Goal: Task Accomplishment & Management: Manage account settings

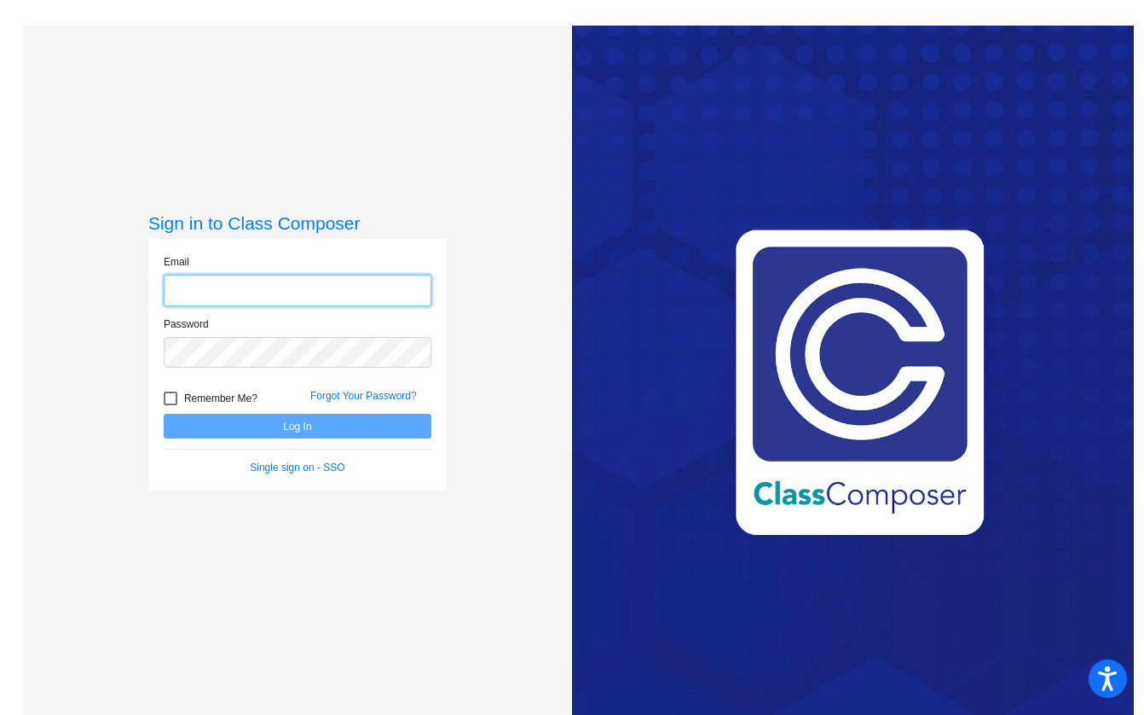
type input "[EMAIL_ADDRESS][DOMAIN_NAME]"
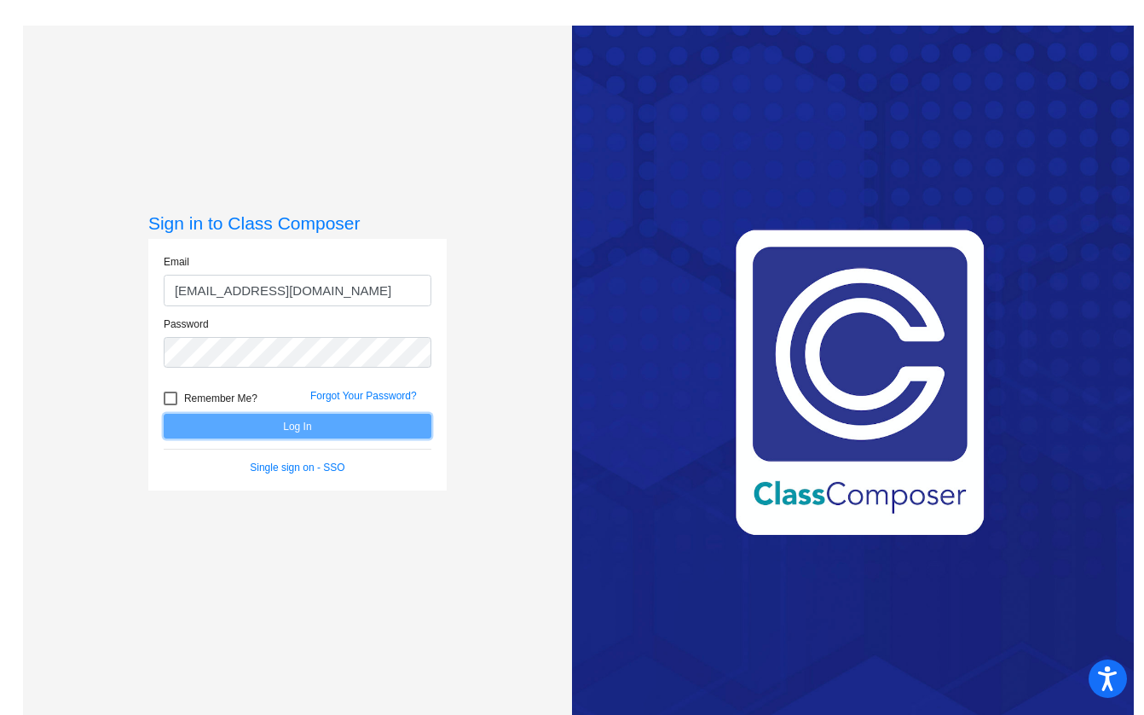
click at [270, 423] on button "Log In" at bounding box center [298, 426] width 268 height 25
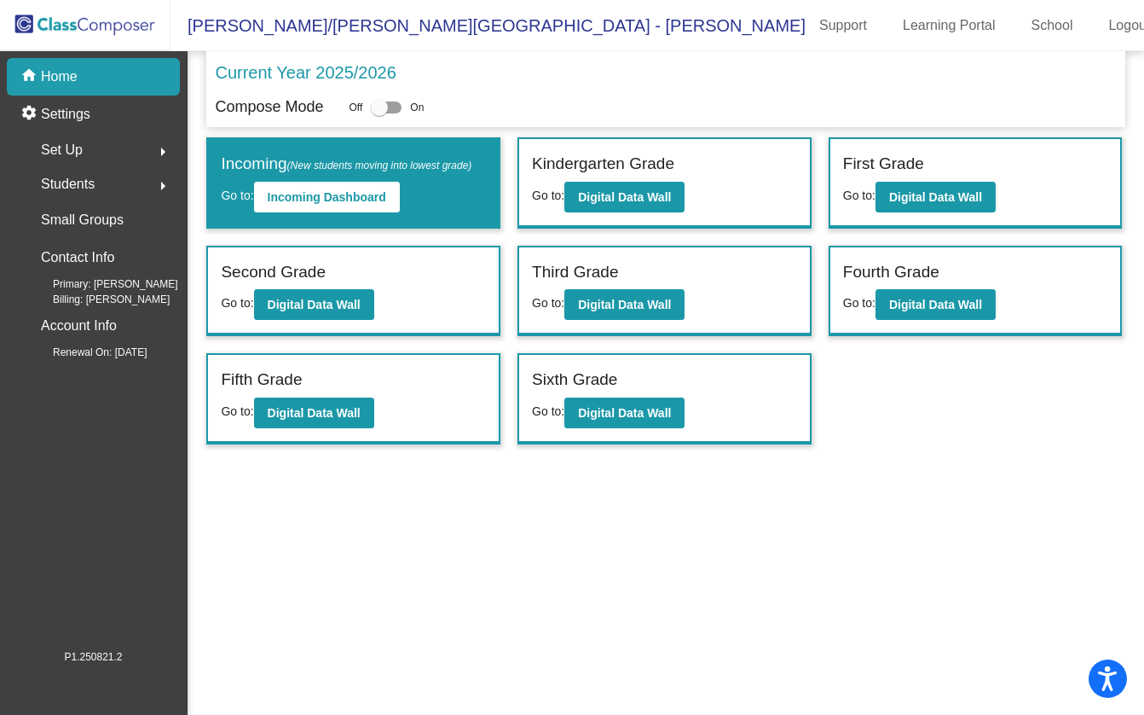
click at [376, 109] on div at bounding box center [379, 107] width 17 height 17
click at [379, 113] on input "checkbox" at bounding box center [379, 113] width 1 height 1
checkbox input "true"
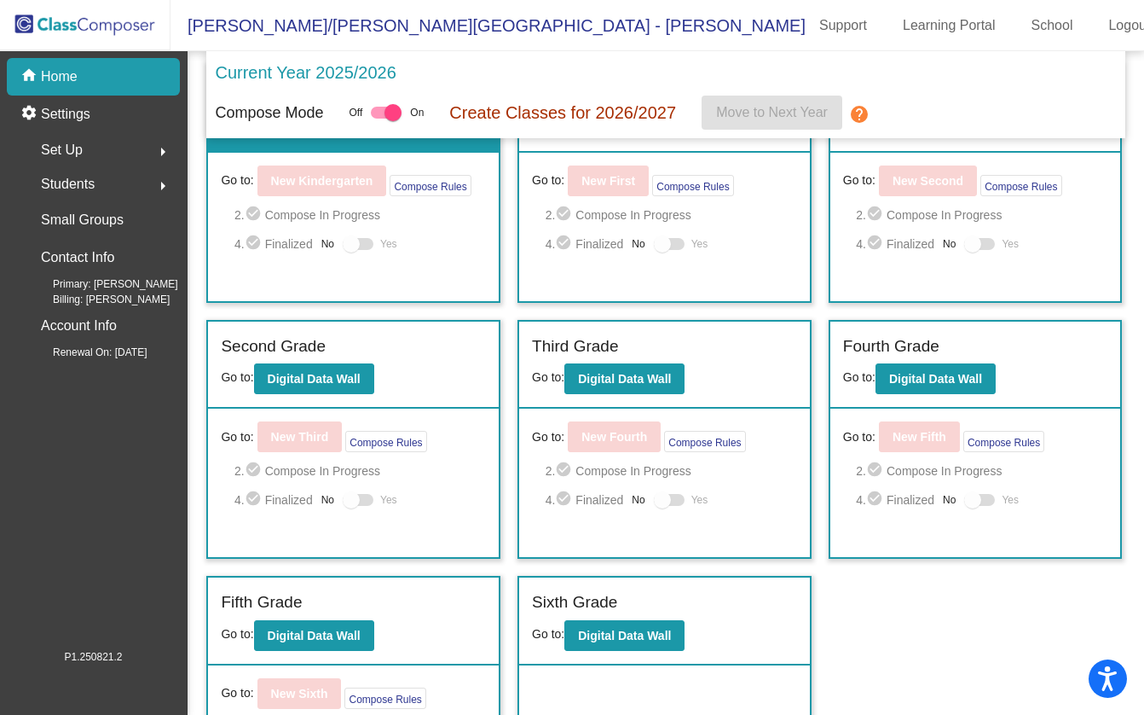
scroll to position [171, 0]
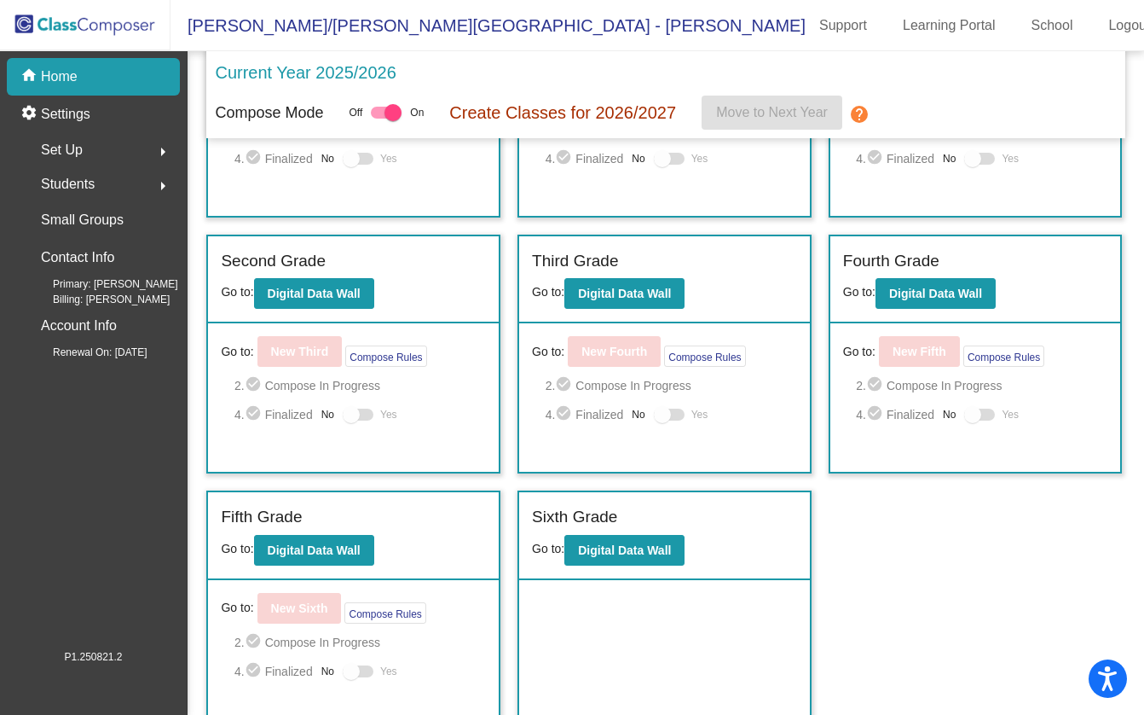
click at [81, 150] on div "Set Up arrow_right" at bounding box center [98, 150] width 163 height 34
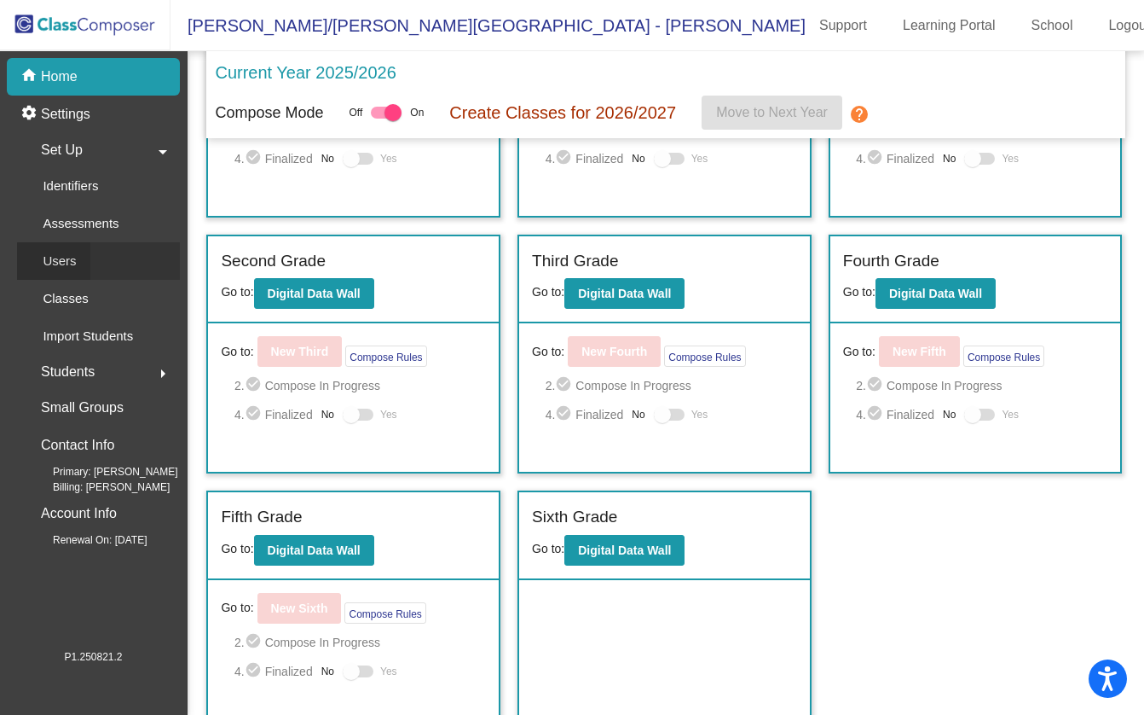
click at [77, 263] on div "Users" at bounding box center [53, 261] width 73 height 38
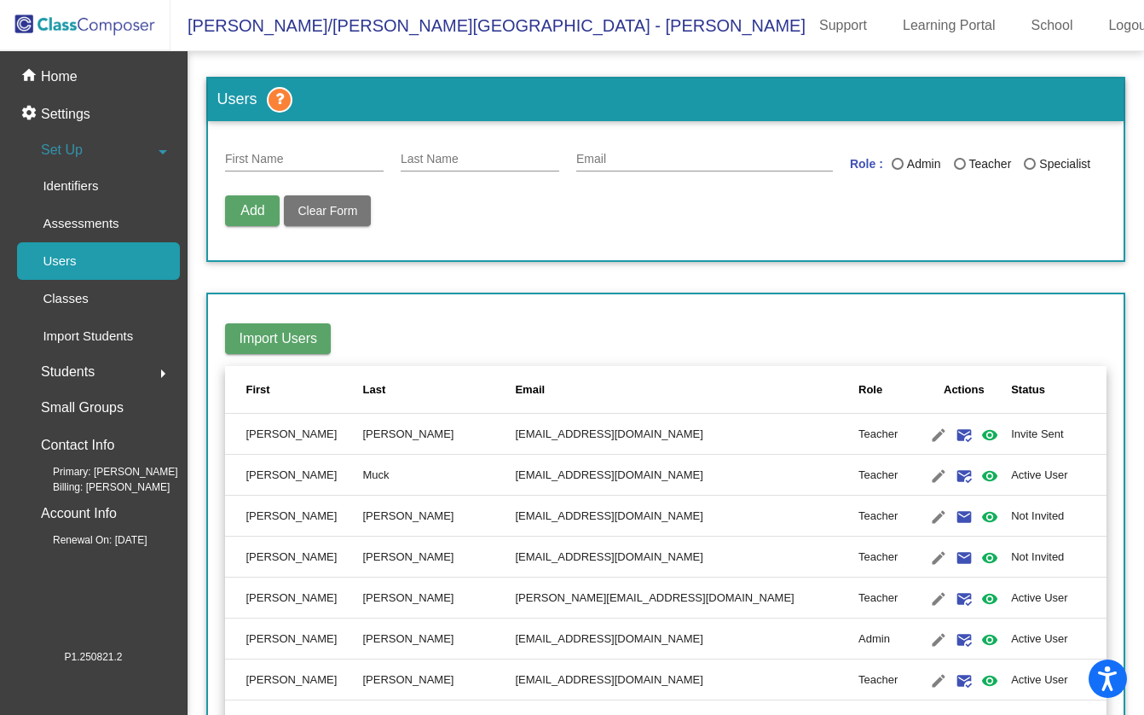
click at [315, 157] on input "First Name" at bounding box center [304, 160] width 159 height 14
click at [445, 153] on input "Last Name" at bounding box center [480, 160] width 159 height 14
type input "[PERSON_NAME]"
click at [954, 439] on mat-icon "mark_email_read" at bounding box center [964, 435] width 20 height 20
click at [980, 433] on mat-icon "visibility" at bounding box center [990, 435] width 20 height 20
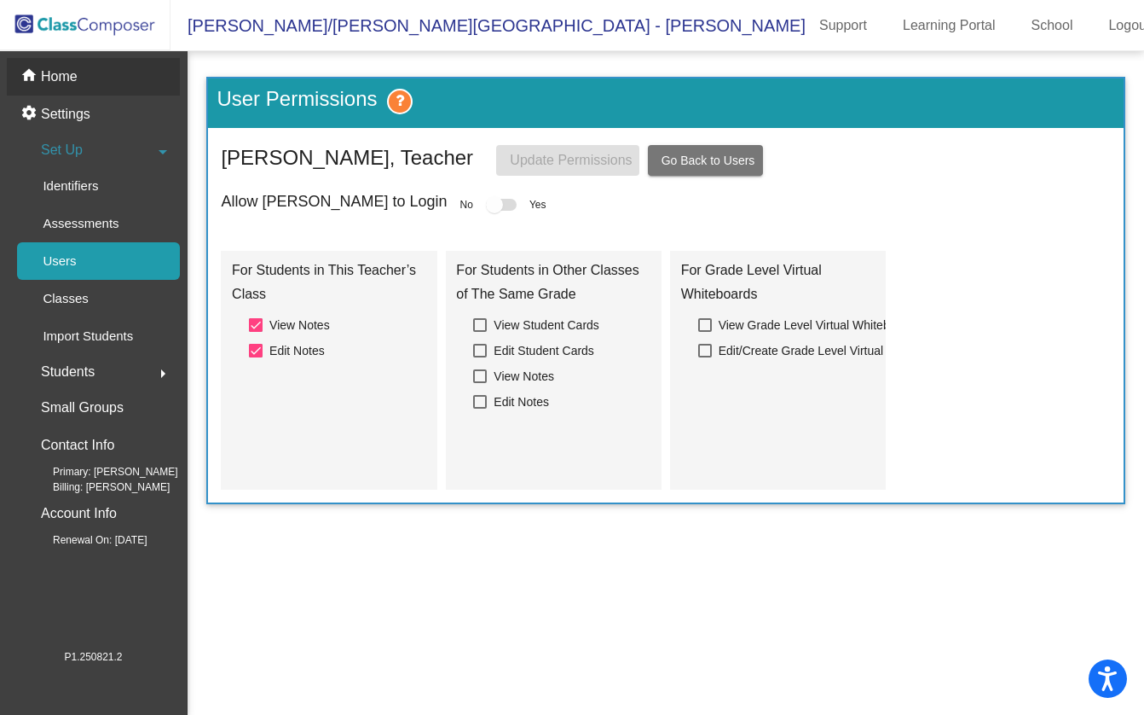
click at [67, 73] on p "Home" at bounding box center [59, 77] width 37 height 20
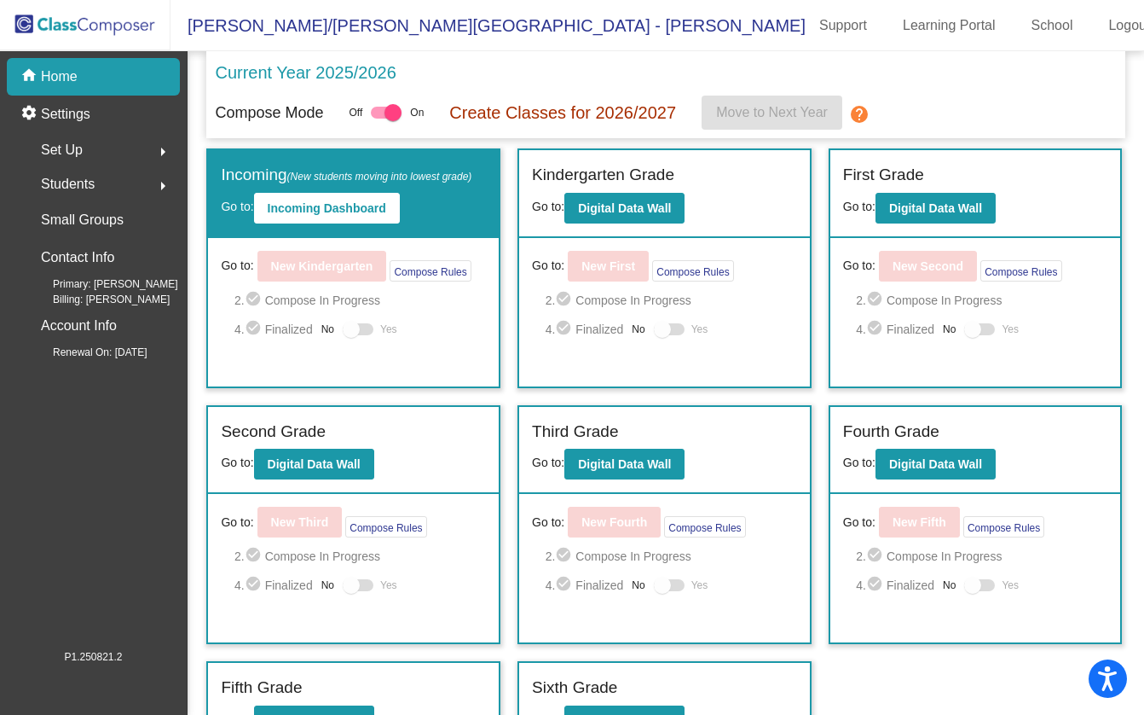
scroll to position [171, 0]
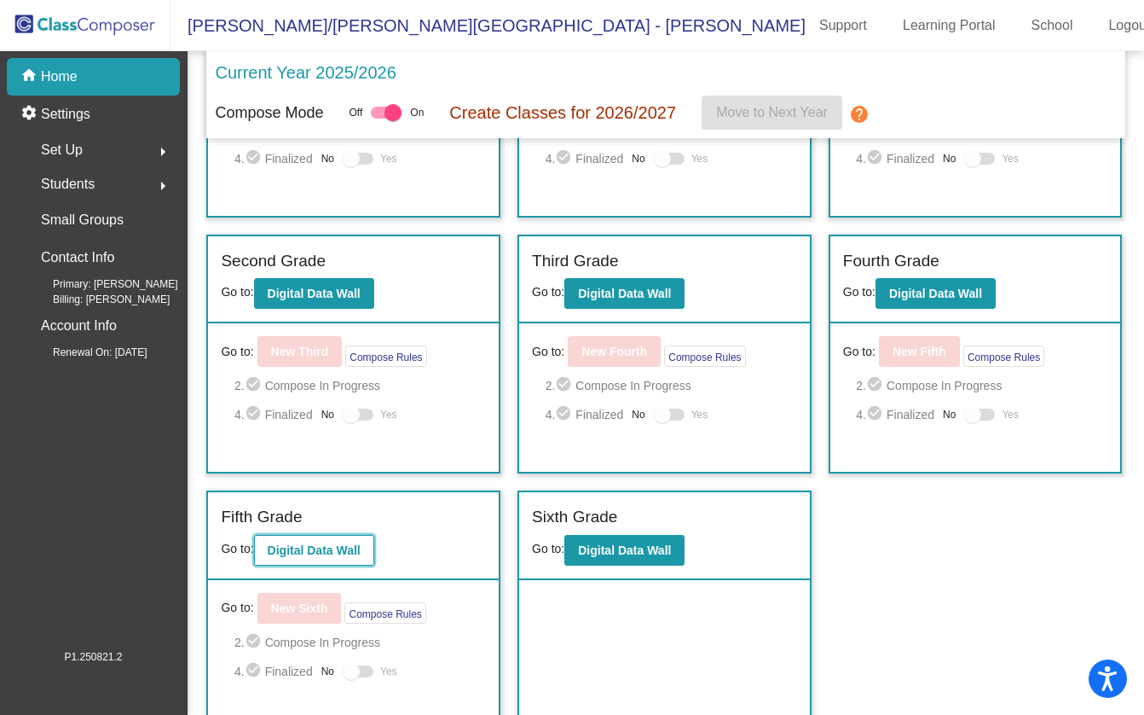
click at [324, 547] on b "Digital Data Wall" at bounding box center [314, 550] width 93 height 14
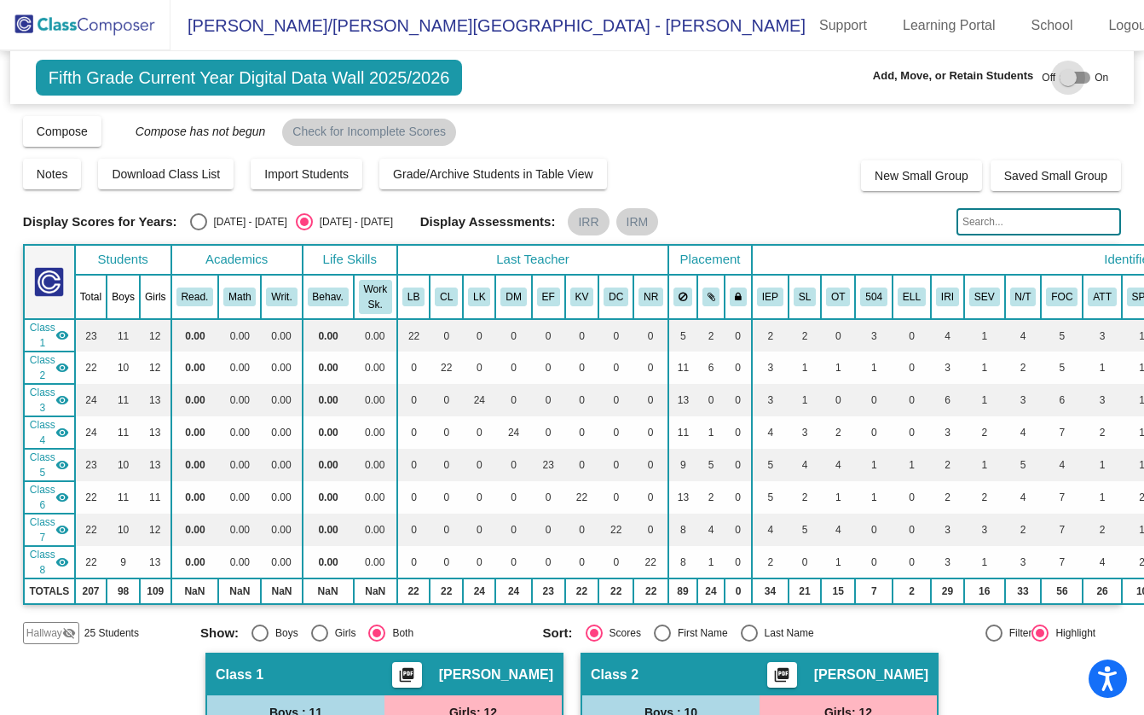
click at [1062, 74] on div at bounding box center [1068, 77] width 17 height 17
checkbox input "true"
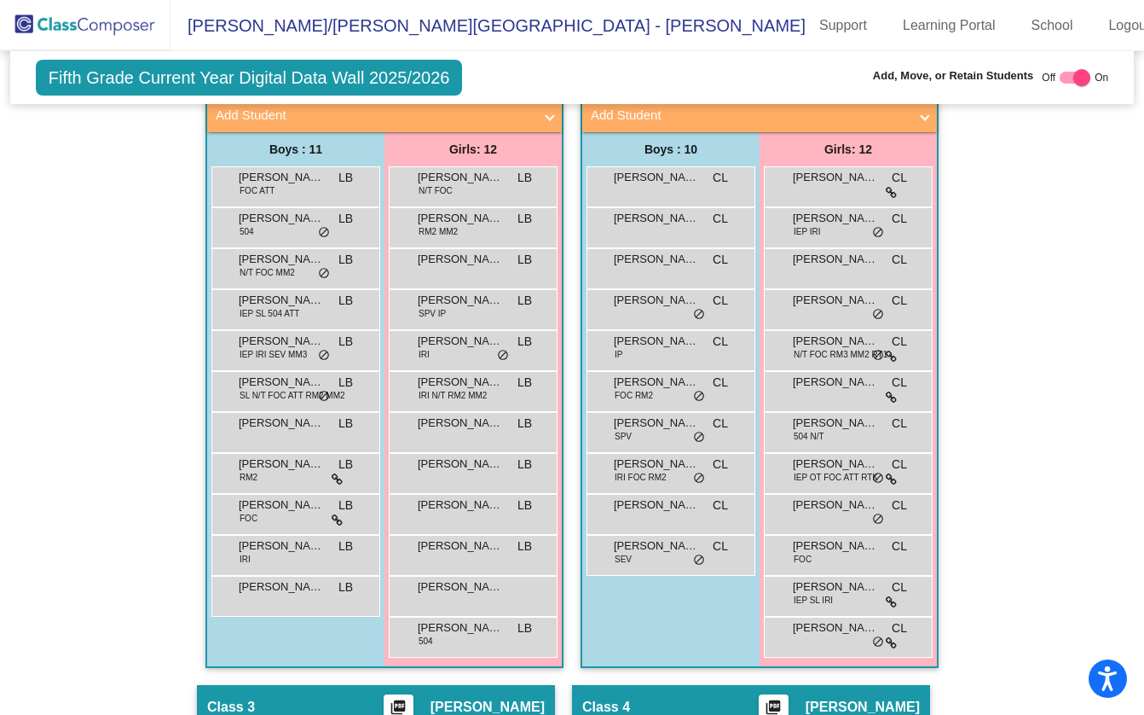
scroll to position [512, 0]
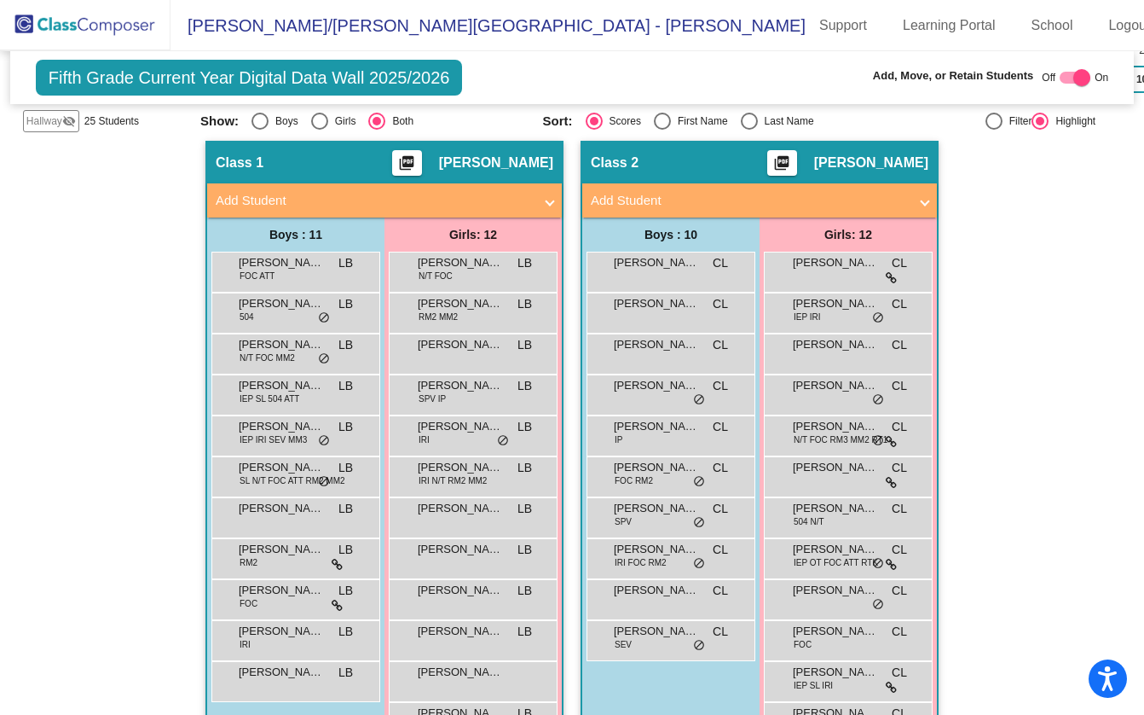
click at [56, 119] on span "Hallway" at bounding box center [44, 120] width 36 height 15
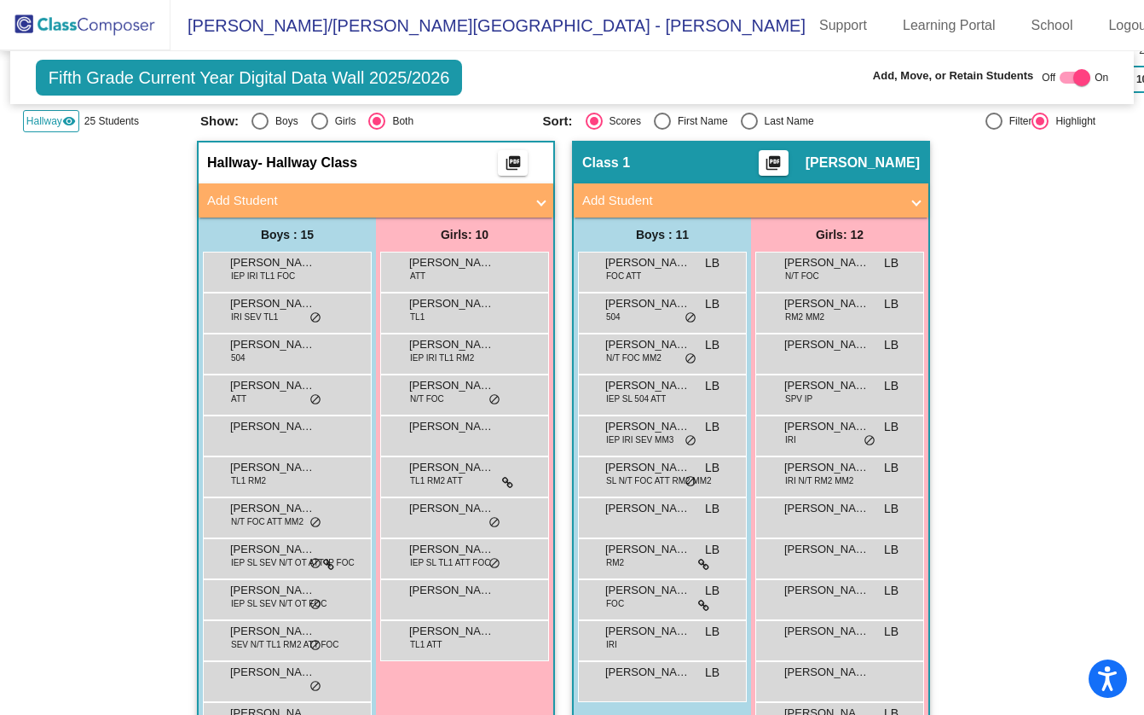
click at [53, 124] on span "Hallway" at bounding box center [44, 120] width 36 height 15
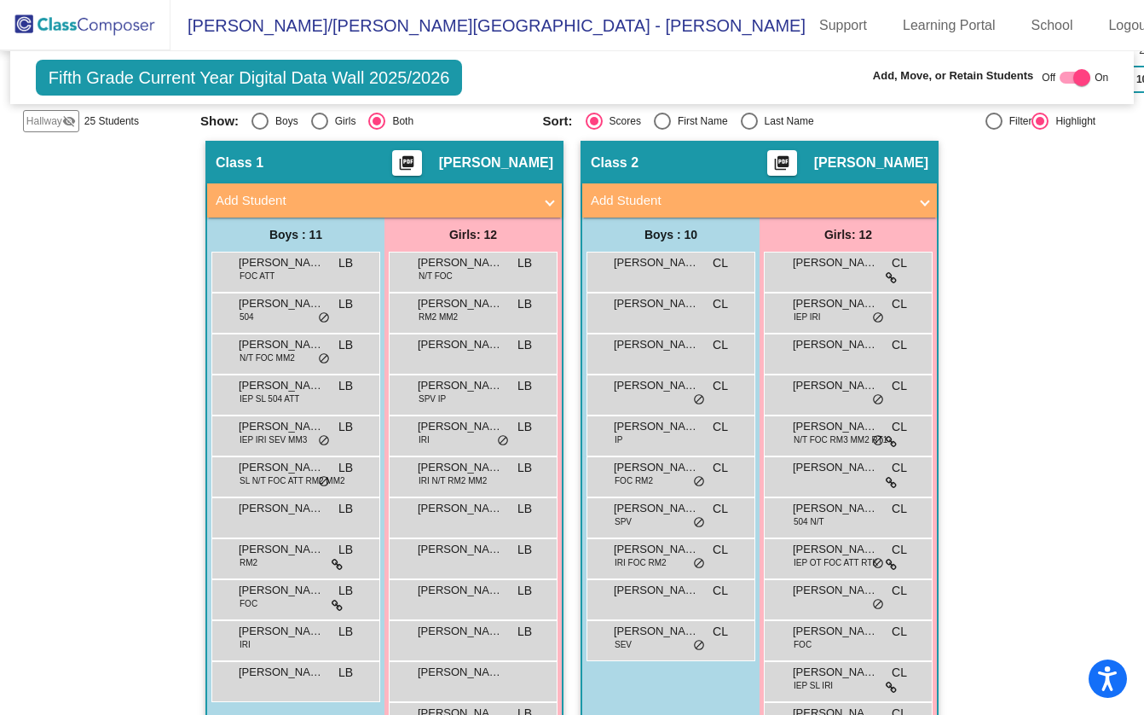
click at [53, 124] on span "Hallway" at bounding box center [44, 120] width 36 height 15
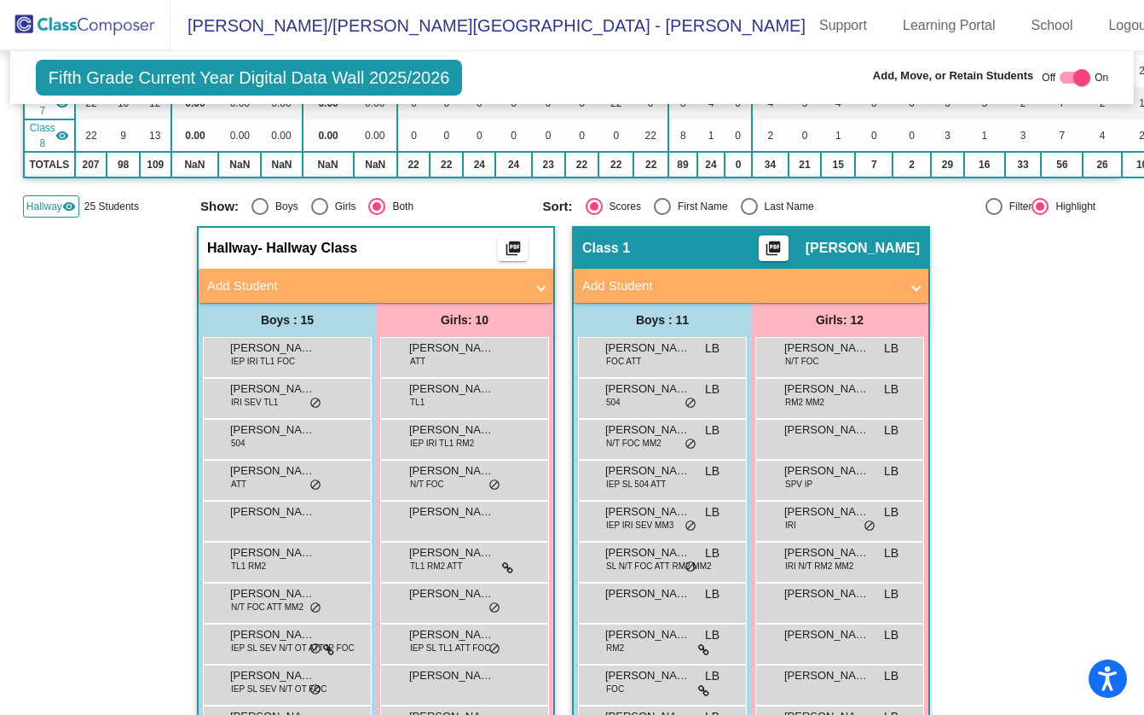
scroll to position [597, 0]
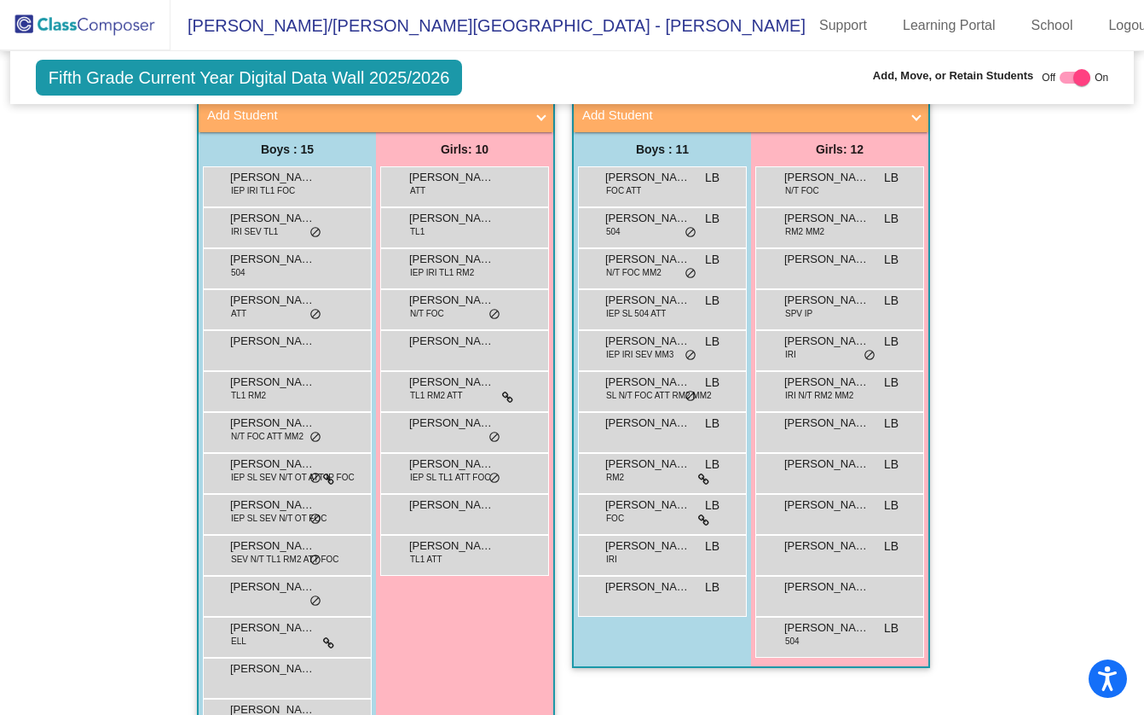
click at [349, 119] on mat-panel-title "Add Student" at bounding box center [365, 116] width 317 height 20
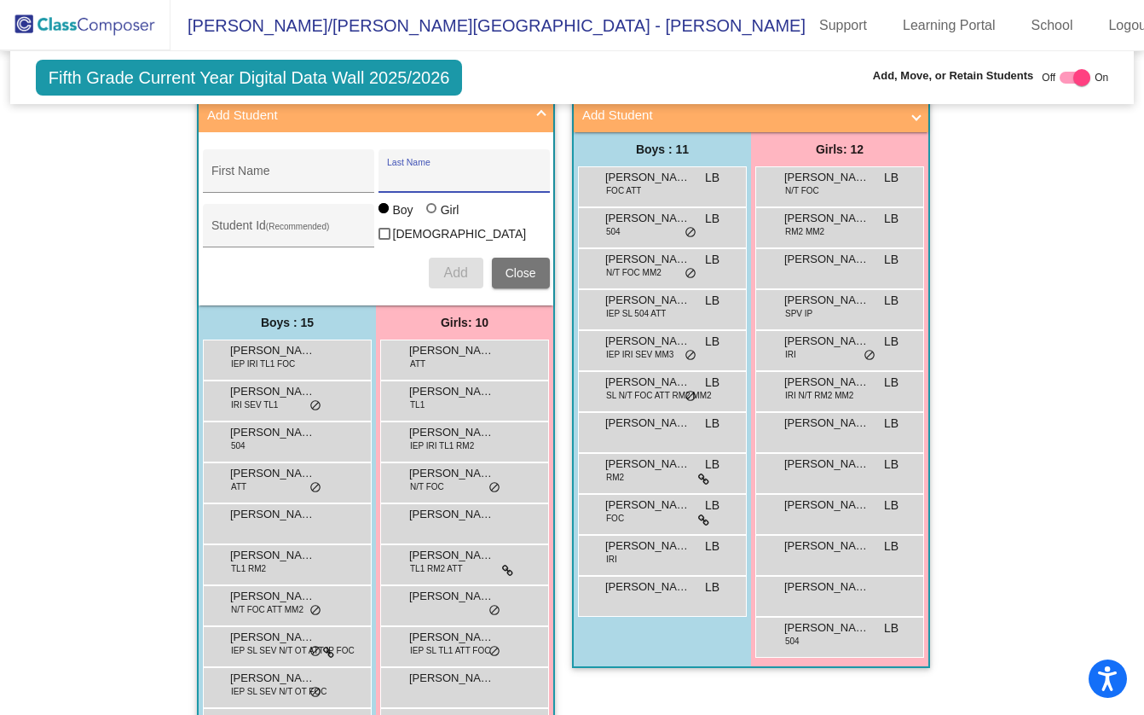
click at [431, 175] on input "Last Name" at bounding box center [463, 178] width 153 height 14
type input "[PERSON_NAME]"
click at [297, 172] on input "First Name" at bounding box center [287, 178] width 153 height 14
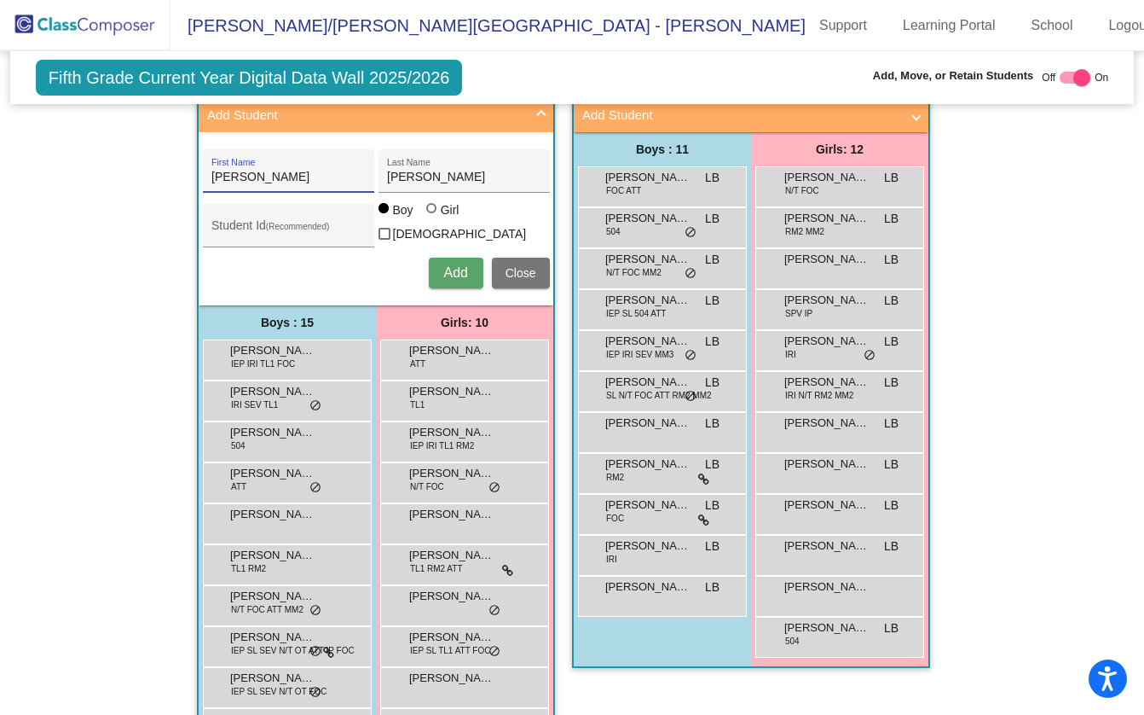
type input "[PERSON_NAME]"
click at [460, 271] on span "Add" at bounding box center [455, 272] width 24 height 14
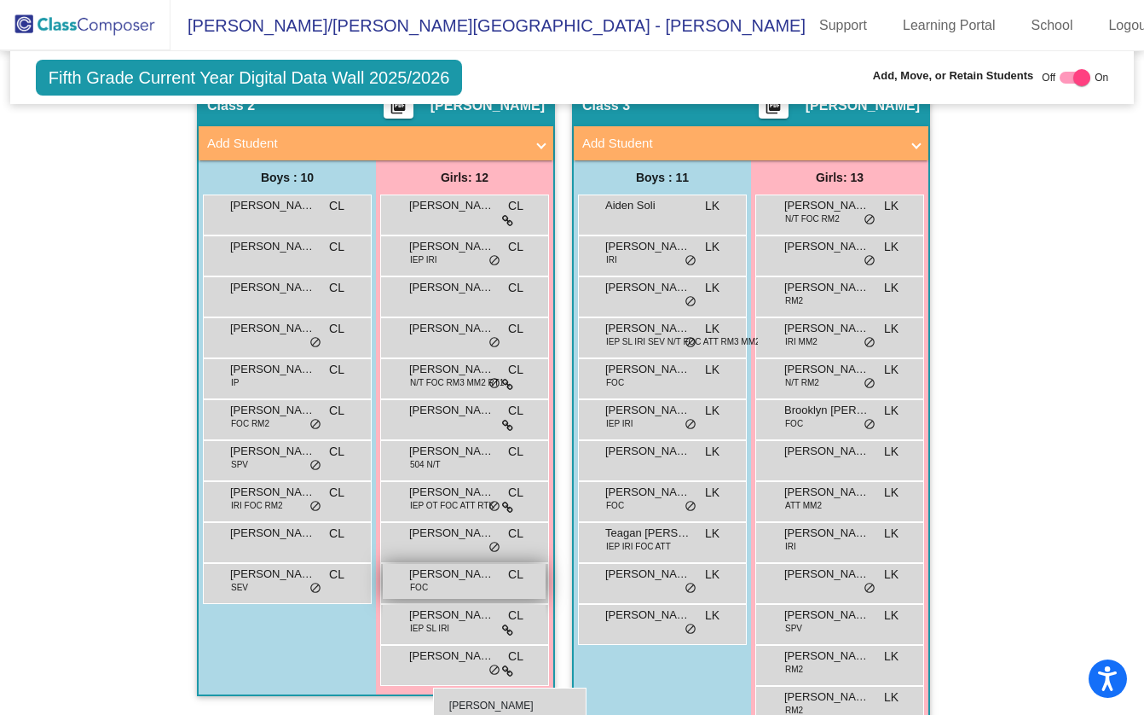
scroll to position [1507, 0]
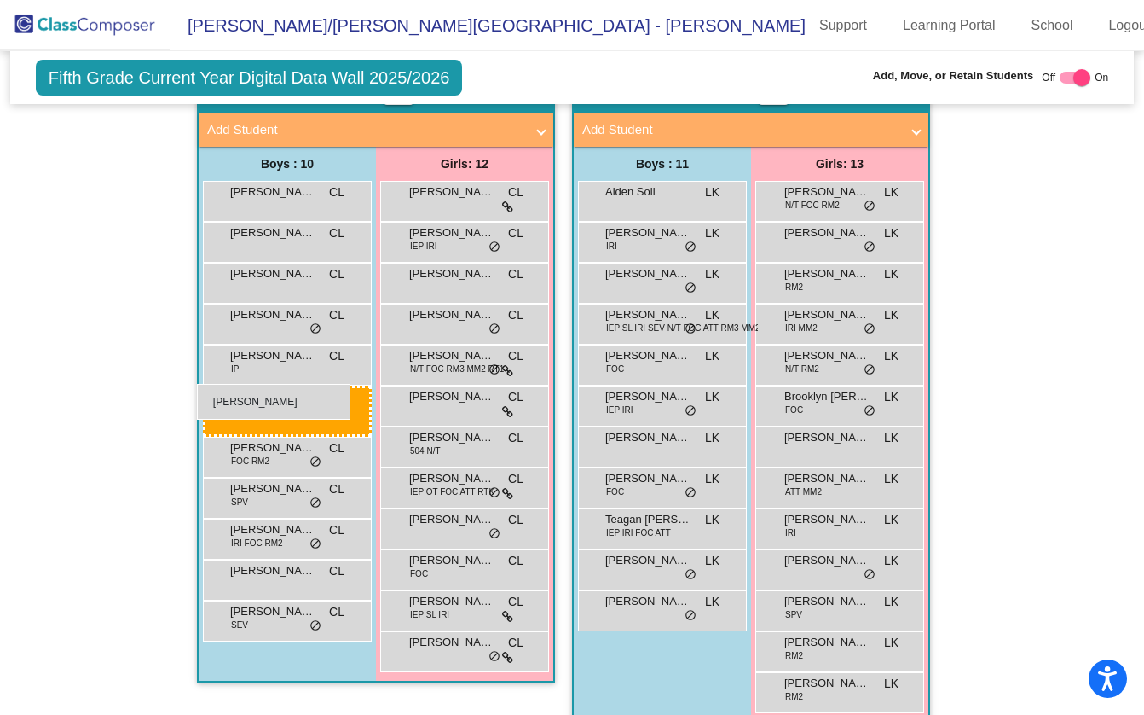
drag, startPoint x: 286, startPoint y: 668, endPoint x: 197, endPoint y: 384, distance: 297.5
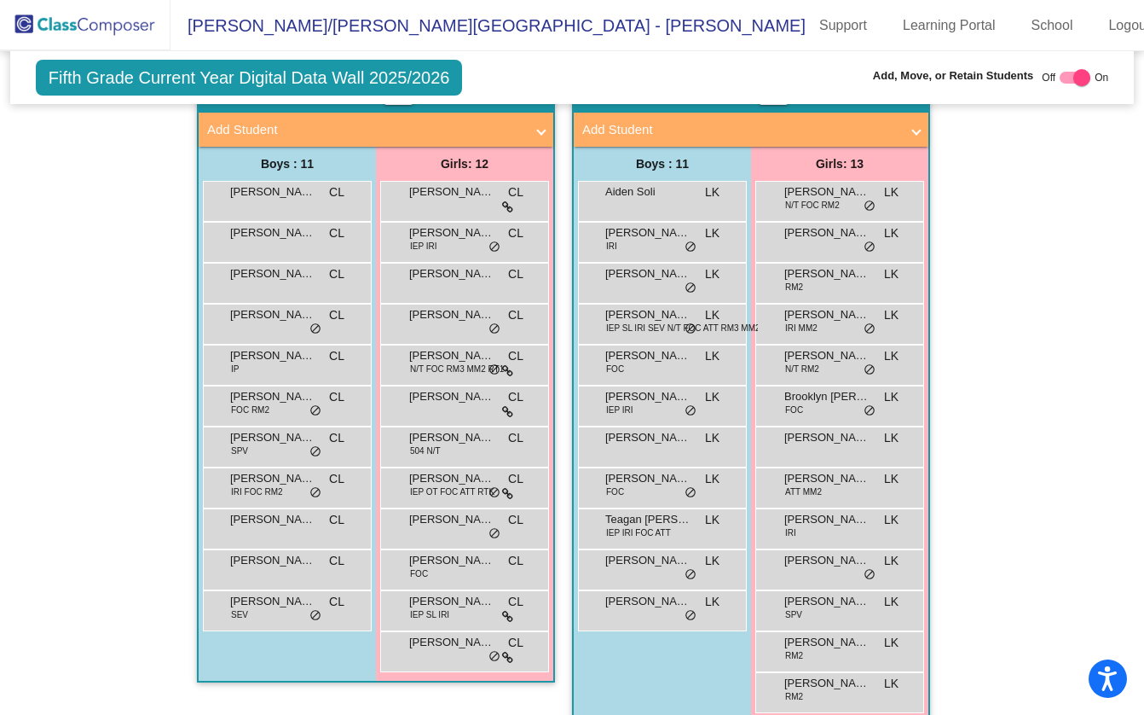
click at [1073, 74] on div at bounding box center [1081, 77] width 17 height 17
checkbox input "false"
